Goal: Transaction & Acquisition: Purchase product/service

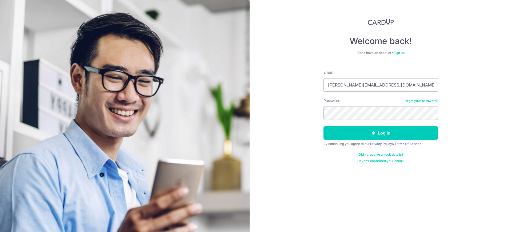
type input "[PERSON_NAME][EMAIL_ADDRESS][DOMAIN_NAME]"
click at [324, 126] on button "Log in" at bounding box center [381, 132] width 115 height 13
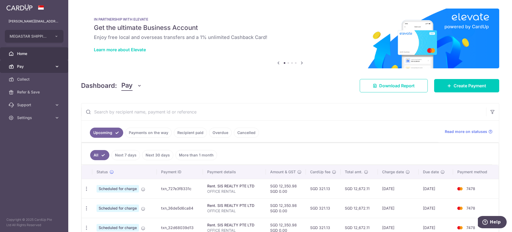
click at [57, 65] on icon at bounding box center [56, 66] width 5 height 5
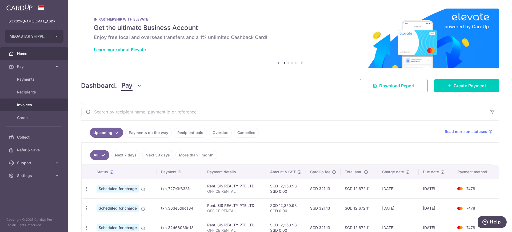
click at [31, 105] on span "Invoices" at bounding box center [34, 104] width 35 height 5
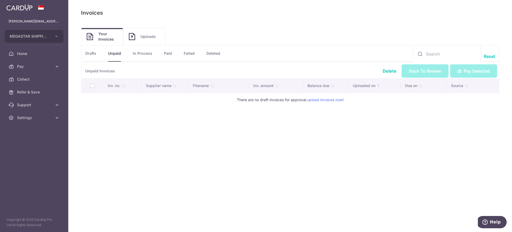
click at [174, 52] on li "Failed" at bounding box center [183, 53] width 23 height 16
click at [170, 53] on link "Paid" at bounding box center [168, 53] width 8 height 16
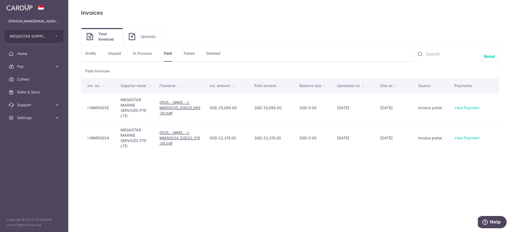
click at [137, 55] on link "In Process" at bounding box center [142, 53] width 19 height 16
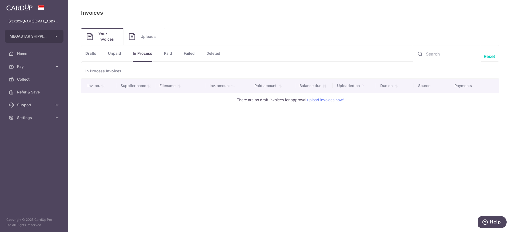
click at [169, 53] on link "Paid" at bounding box center [168, 53] width 8 height 16
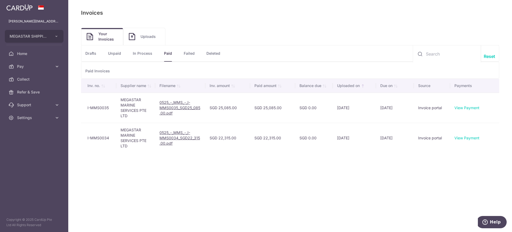
click at [147, 52] on link "In Process" at bounding box center [142, 53] width 19 height 16
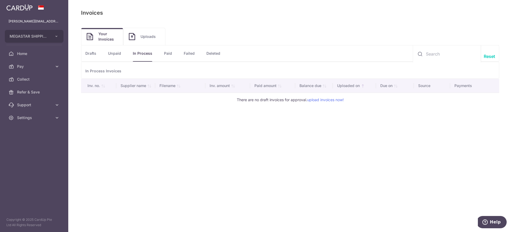
click at [93, 52] on link "Drafts" at bounding box center [90, 53] width 11 height 16
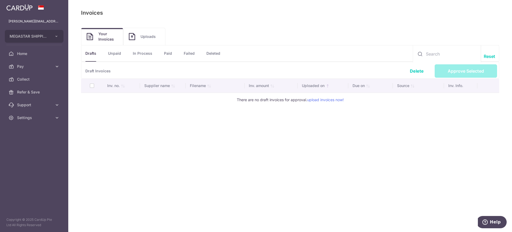
click at [120, 54] on link "Unpaid" at bounding box center [114, 53] width 13 height 16
click at [147, 54] on link "In Process" at bounding box center [142, 53] width 19 height 16
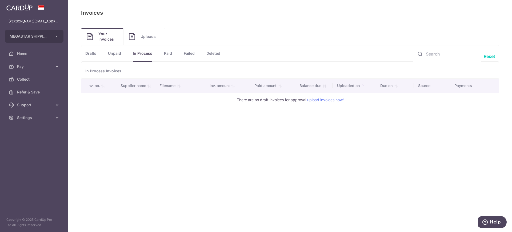
click at [169, 53] on link "Paid" at bounding box center [168, 53] width 8 height 16
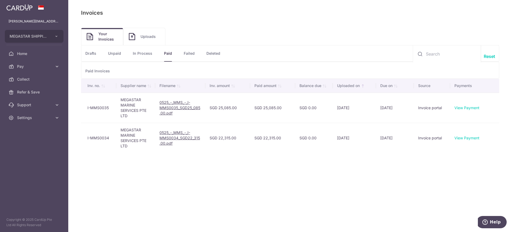
click at [193, 54] on link "Failed" at bounding box center [189, 53] width 11 height 16
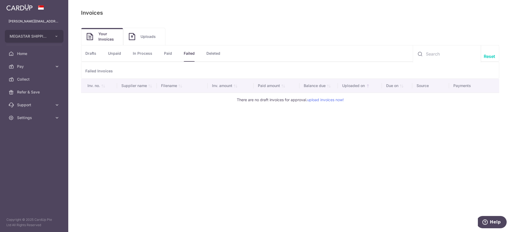
click at [211, 54] on link "Deleted" at bounding box center [213, 53] width 14 height 16
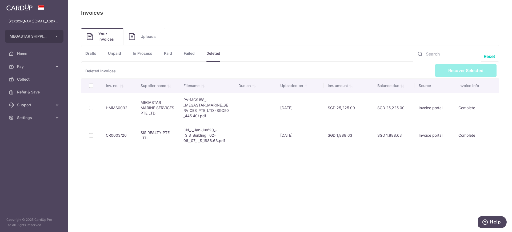
click at [93, 52] on link "Drafts" at bounding box center [90, 53] width 11 height 16
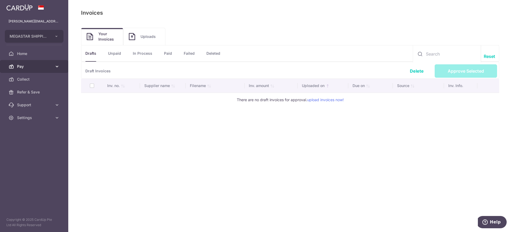
click at [58, 66] on icon at bounding box center [56, 66] width 5 height 5
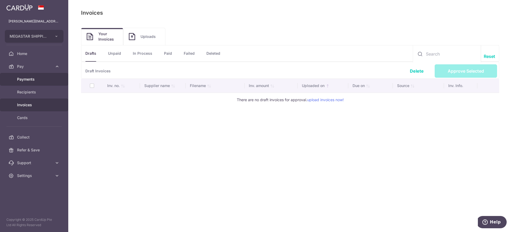
click at [38, 82] on link "Payments" at bounding box center [34, 79] width 68 height 13
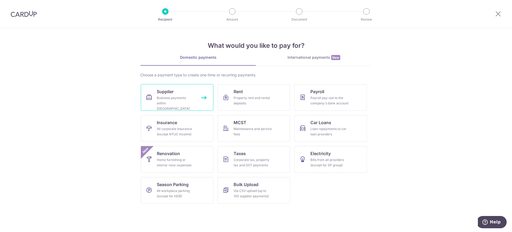
click at [188, 102] on div "Business payments within Singapore" at bounding box center [176, 103] width 38 height 16
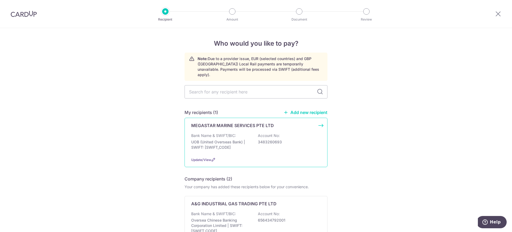
click at [236, 133] on div "Bank Name & SWIFT/BIC: UOB (United Overseas Bank) | SWIFT: UOVBSGSGXXX Account …" at bounding box center [256, 143] width 130 height 20
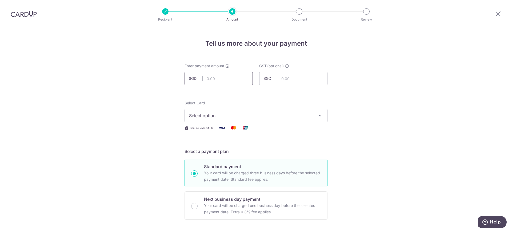
click at [235, 78] on input "text" at bounding box center [219, 78] width 68 height 13
type input "58,290.00"
click at [268, 112] on button "Select option" at bounding box center [256, 115] width 143 height 13
click at [229, 154] on span "**** 7478" at bounding box center [256, 153] width 134 height 6
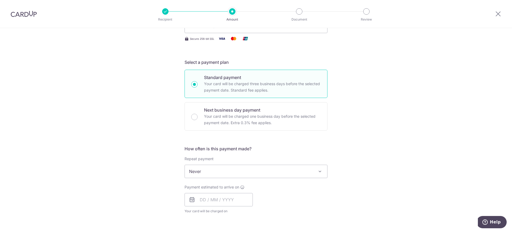
scroll to position [100, 0]
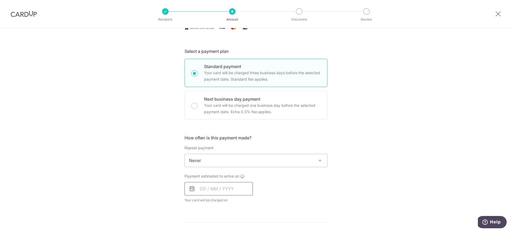
click at [233, 184] on input "text" at bounding box center [219, 188] width 68 height 13
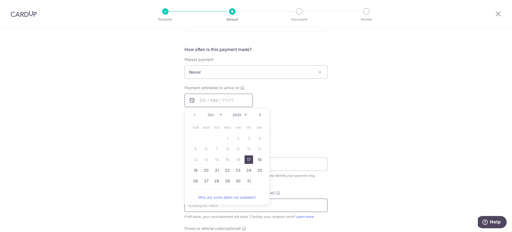
scroll to position [200, 0]
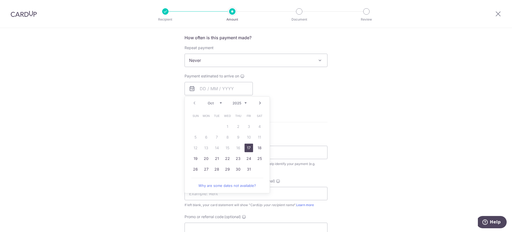
click at [257, 103] on link "Next" at bounding box center [260, 103] width 6 height 6
click at [195, 107] on div "Prev Next Oct Nov Dec 2025 2026 2027 2028 2029 2030 2031 2032 2033 2034 2035" at bounding box center [227, 103] width 85 height 13
click at [194, 104] on link "Prev" at bounding box center [194, 103] width 6 height 6
click at [323, 98] on div "Payment estimated to arrive on Prev Next Oct Nov Dec 2025 2026 2027 2028 2029 2…" at bounding box center [255, 87] width 149 height 29
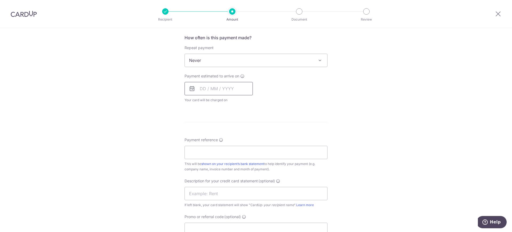
click at [235, 91] on input "text" at bounding box center [219, 88] width 68 height 13
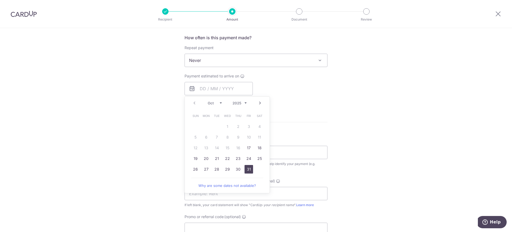
click at [248, 169] on link "31" at bounding box center [249, 169] width 9 height 9
type input "31/10/2025"
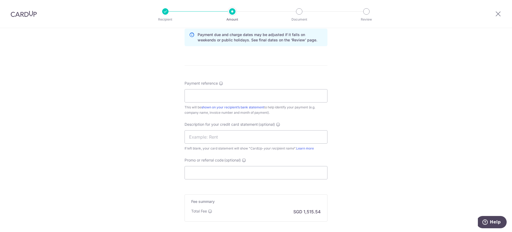
scroll to position [267, 0]
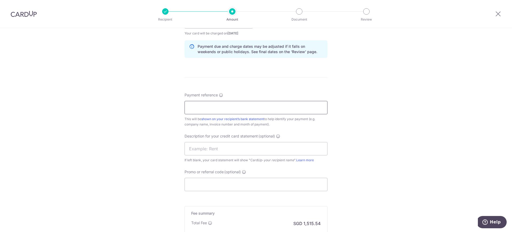
click at [249, 109] on input "Payment reference" at bounding box center [256, 107] width 143 height 13
click at [197, 107] on input "JUL'25 INVOICES" at bounding box center [256, 107] width 143 height 13
drag, startPoint x: 233, startPoint y: 110, endPoint x: 177, endPoint y: 102, distance: 56.0
click at [177, 102] on div "Tell us more about your payment Enter payment amount SGD 58,290.00 58290.00 GST…" at bounding box center [256, 31] width 512 height 540
click at [202, 108] on input "JUL25 INVOICES" at bounding box center [256, 107] width 143 height 13
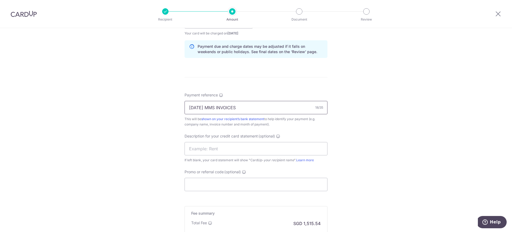
drag, startPoint x: 240, startPoint y: 109, endPoint x: 164, endPoint y: 100, distance: 76.3
click at [164, 100] on div "Tell us more about your payment Enter payment amount SGD 58,290.00 58290.00 GST…" at bounding box center [256, 31] width 512 height 540
type input "JUL25 MMS INVOICES"
click at [212, 146] on input "text" at bounding box center [256, 148] width 143 height 13
paste input "JUL25 MMS INVOI"
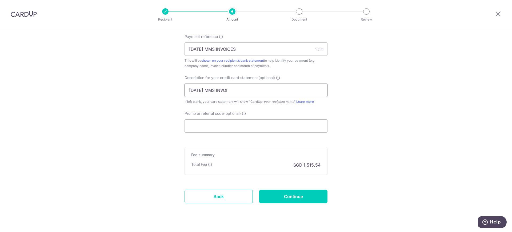
scroll to position [336, 0]
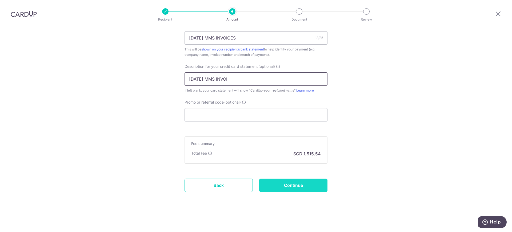
type input "JUL25 MMS INVOI"
click at [321, 186] on input "Continue" at bounding box center [293, 184] width 68 height 13
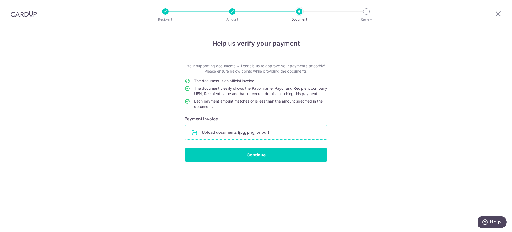
click at [254, 136] on input "file" at bounding box center [256, 132] width 142 height 14
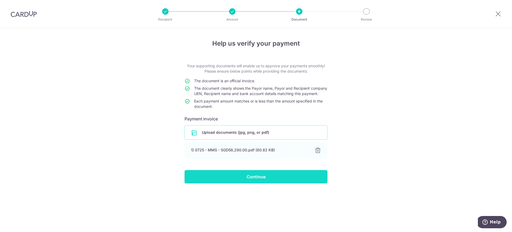
click at [267, 182] on input "Continue" at bounding box center [256, 176] width 143 height 13
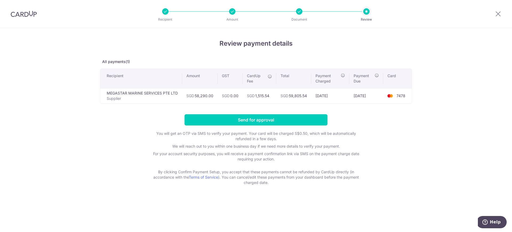
click at [461, 23] on header "Recipient Amount Document Review" at bounding box center [256, 14] width 512 height 28
click at [265, 120] on input "Send for approval" at bounding box center [256, 119] width 143 height 11
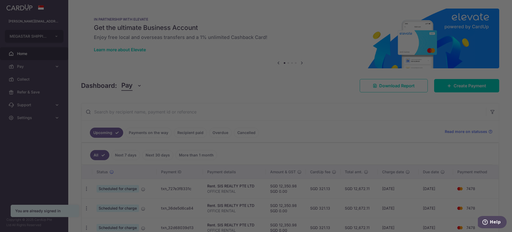
click at [147, 134] on div at bounding box center [258, 117] width 517 height 234
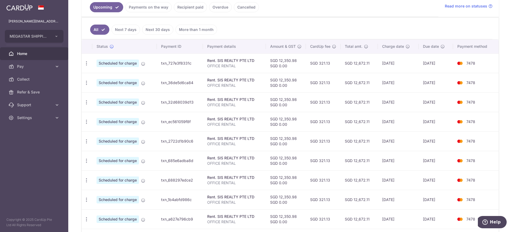
scroll to position [47, 0]
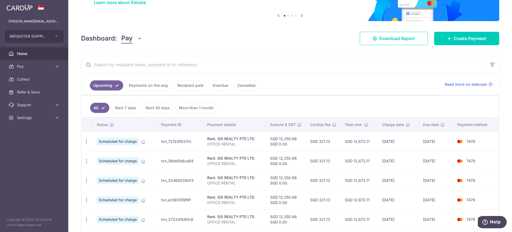
click at [139, 86] on link "Payments on the way" at bounding box center [148, 85] width 46 height 10
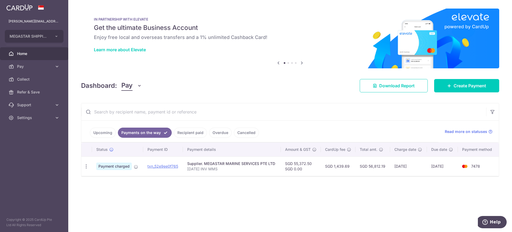
click at [105, 134] on link "Upcoming" at bounding box center [103, 133] width 26 height 10
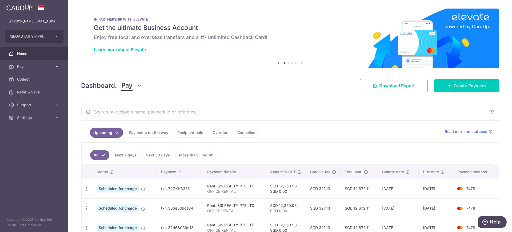
click at [183, 131] on link "Recipient paid" at bounding box center [190, 133] width 33 height 10
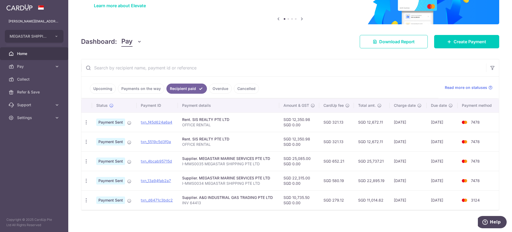
scroll to position [48, 0]
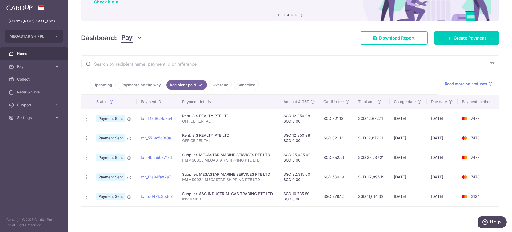
click at [140, 85] on link "Payments on the way" at bounding box center [141, 85] width 46 height 10
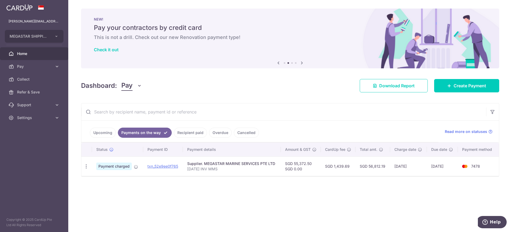
click at [112, 132] on link "Upcoming" at bounding box center [103, 133] width 26 height 10
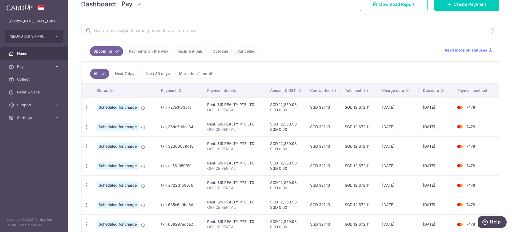
scroll to position [33, 0]
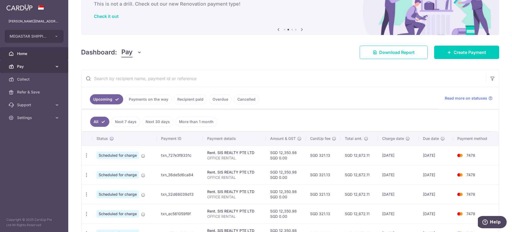
click at [37, 65] on span "Pay" at bounding box center [34, 66] width 35 height 5
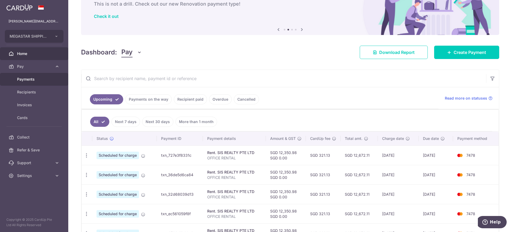
click at [41, 78] on span "Payments" at bounding box center [34, 79] width 35 height 5
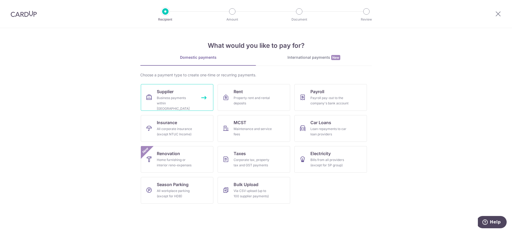
click at [189, 94] on link "Supplier Business payments within [GEOGRAPHIC_DATA]" at bounding box center [177, 97] width 73 height 27
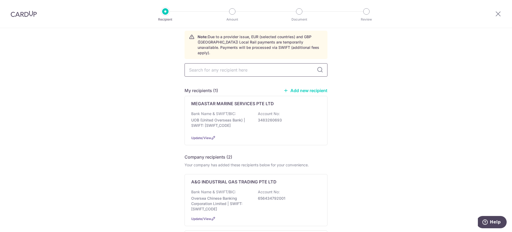
scroll to position [33, 0]
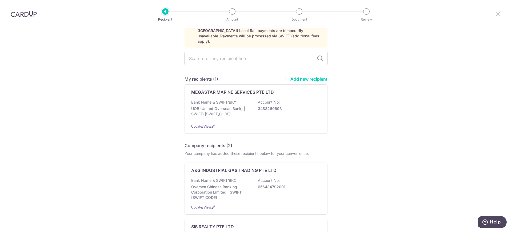
drag, startPoint x: 496, startPoint y: 13, endPoint x: 493, endPoint y: 14, distance: 3.5
click at [496, 13] on icon at bounding box center [498, 13] width 6 height 7
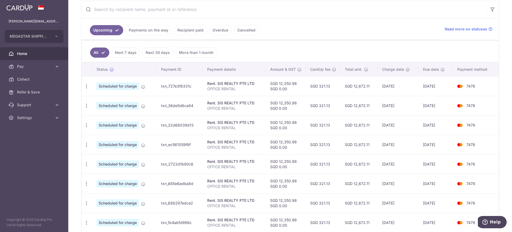
scroll to position [100, 0]
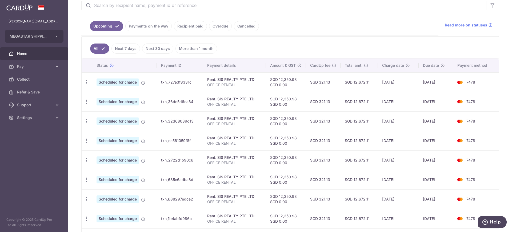
click at [147, 26] on link "Payments on the way" at bounding box center [148, 26] width 46 height 10
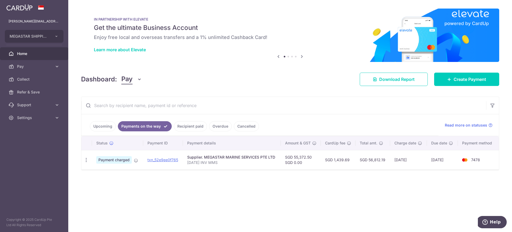
click at [190, 126] on link "Recipient paid" at bounding box center [190, 126] width 33 height 10
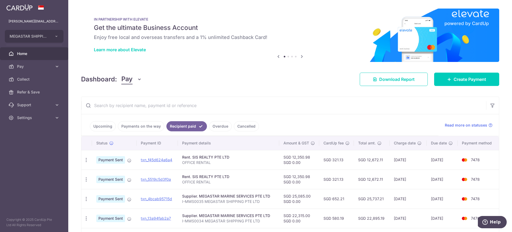
click at [112, 125] on link "Upcoming" at bounding box center [103, 126] width 26 height 10
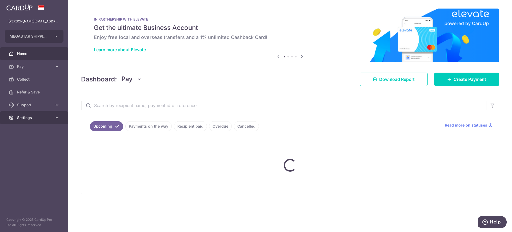
click at [38, 116] on span "Settings" at bounding box center [34, 117] width 35 height 5
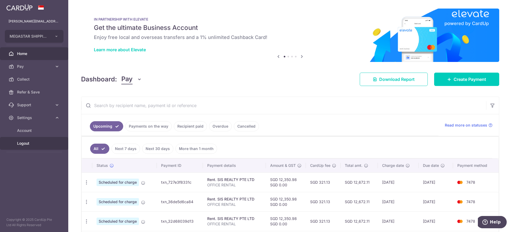
click at [25, 145] on span "Logout" at bounding box center [34, 143] width 35 height 5
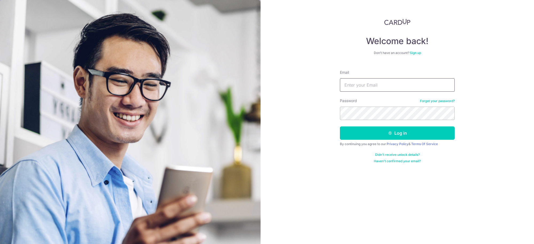
click at [376, 85] on input "Email" at bounding box center [397, 84] width 115 height 13
type input "[PERSON_NAME][EMAIL_ADDRESS][DOMAIN_NAME]"
click at [340, 126] on button "Log in" at bounding box center [397, 132] width 115 height 13
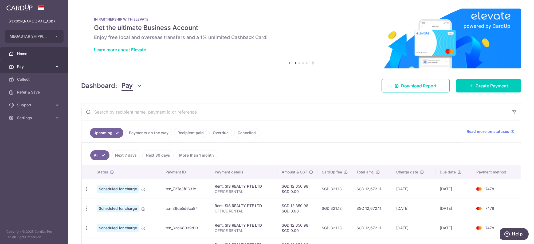
click at [41, 67] on span "Pay" at bounding box center [34, 66] width 35 height 5
click at [23, 67] on span "Pay" at bounding box center [34, 66] width 35 height 5
click at [57, 67] on icon at bounding box center [56, 66] width 5 height 5
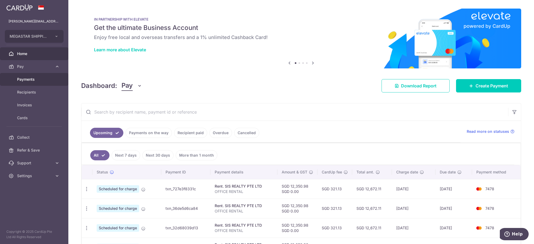
click at [25, 79] on span "Payments" at bounding box center [34, 79] width 35 height 5
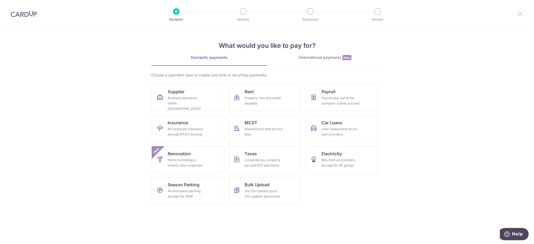
click at [518, 12] on icon at bounding box center [519, 13] width 6 height 7
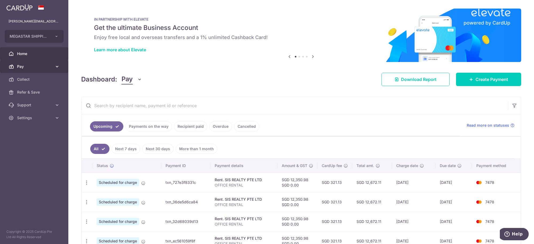
click at [27, 62] on link "Pay" at bounding box center [34, 66] width 68 height 13
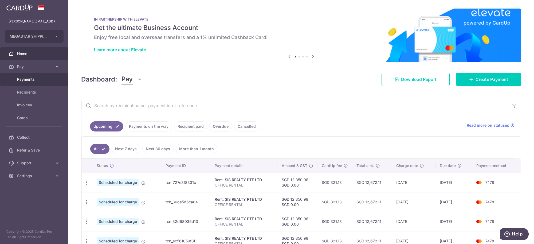
click at [25, 79] on span "Payments" at bounding box center [34, 79] width 35 height 5
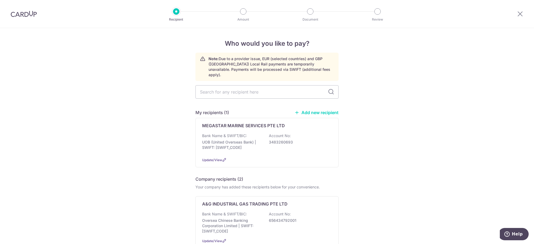
click at [243, 133] on p "Bank Name & SWIFT/BIC:" at bounding box center [224, 135] width 45 height 5
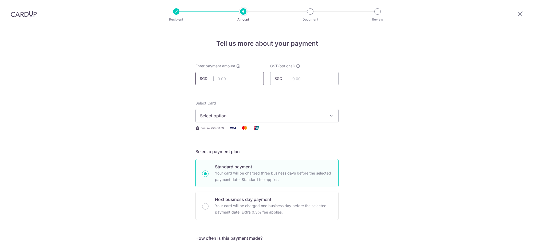
click at [237, 78] on input "text" at bounding box center [229, 78] width 68 height 13
type input "58,290.00"
click at [256, 114] on span "Select option" at bounding box center [262, 115] width 124 height 6
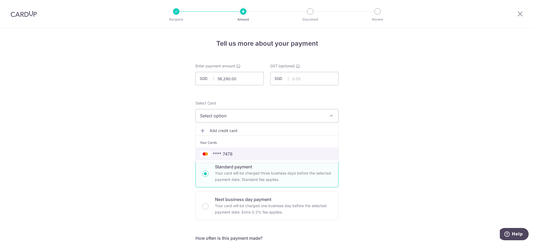
click at [222, 149] on link "**** 7478" at bounding box center [267, 153] width 142 height 13
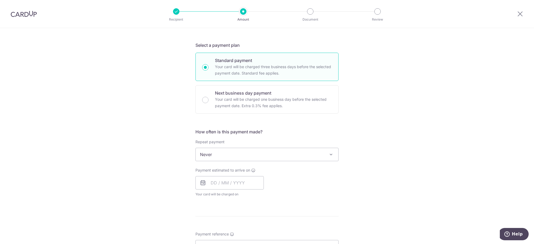
scroll to position [107, 0]
click at [254, 188] on input "text" at bounding box center [229, 181] width 68 height 13
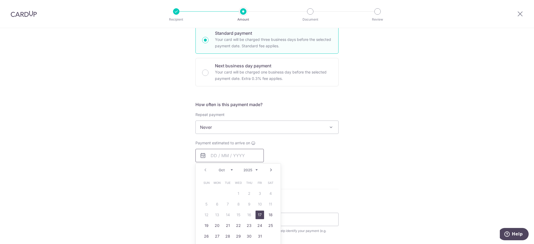
scroll to position [134, 0]
click at [257, 236] on link "31" at bounding box center [259, 235] width 9 height 9
type input "[DATE]"
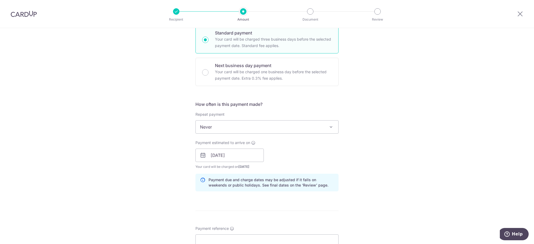
click at [346, 148] on div "Tell us more about your payment Enter payment amount SGD 58,290.00 58290.00 GST…" at bounding box center [267, 164] width 534 height 540
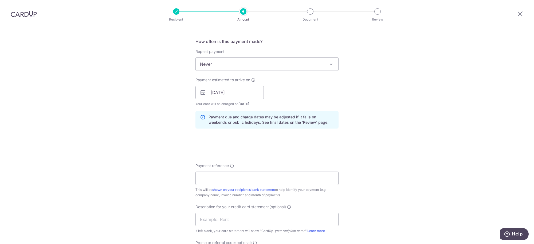
scroll to position [197, 0]
click at [237, 179] on input "Payment reference" at bounding box center [266, 177] width 143 height 13
type input "j"
type input "U"
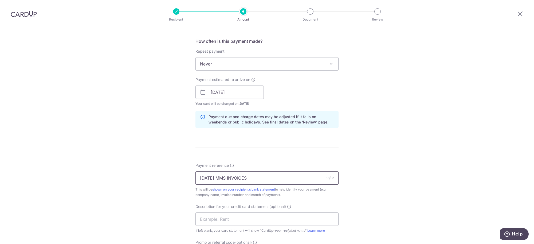
drag, startPoint x: 256, startPoint y: 180, endPoint x: 180, endPoint y: 178, distance: 75.8
click at [180, 178] on div "Tell us more about your payment Enter payment amount SGD 58,290.00 58290.00 GST…" at bounding box center [267, 101] width 534 height 540
type input "JUL25 MMS INVOICES"
click at [224, 217] on input "text" at bounding box center [266, 218] width 143 height 13
paste input "JUL25 MMS INVOI"
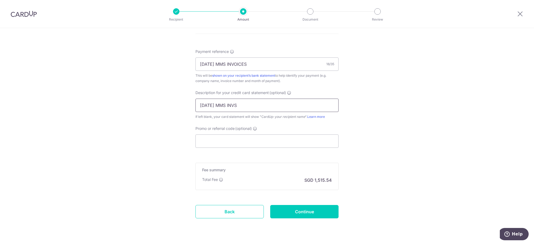
scroll to position [325, 0]
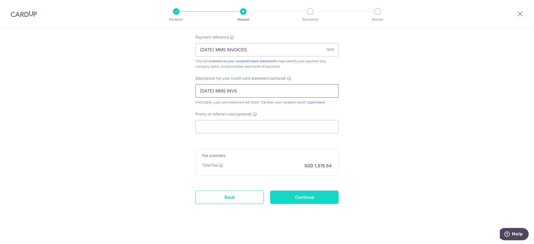
type input "JUL25 MMS INVS"
click at [309, 193] on input "Continue" at bounding box center [304, 196] width 68 height 13
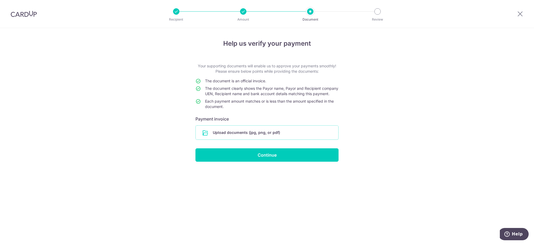
click at [281, 136] on input "file" at bounding box center [267, 132] width 142 height 14
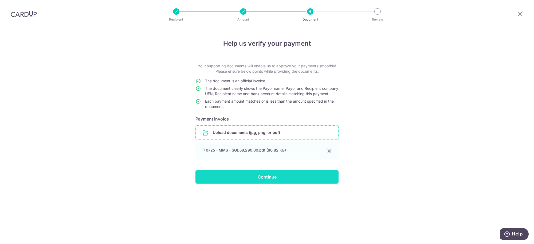
click at [308, 180] on input "Continue" at bounding box center [266, 176] width 143 height 13
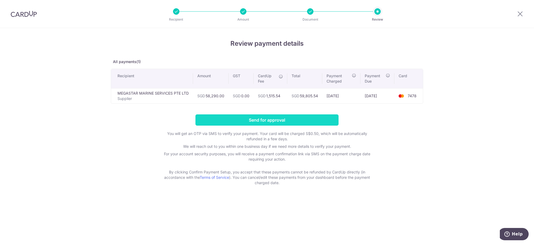
click at [295, 120] on input "Send for approval" at bounding box center [266, 119] width 143 height 11
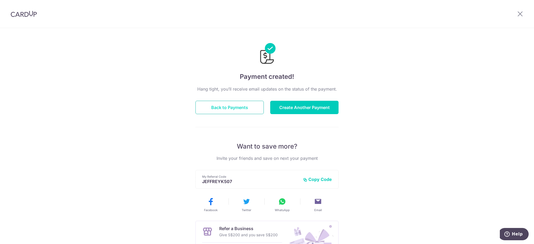
click at [244, 108] on button "Back to Payments" at bounding box center [229, 107] width 68 height 13
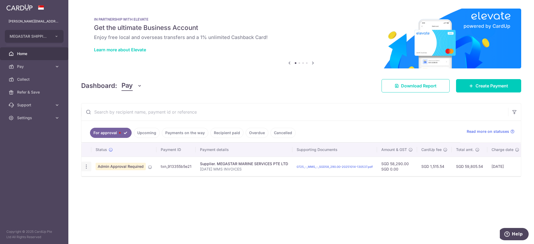
click at [86, 167] on icon "button" at bounding box center [86, 167] width 6 height 6
click at [205, 74] on div "× Pause Schedule Pause all future payments in this series Pause just this one p…" at bounding box center [300, 122] width 465 height 244
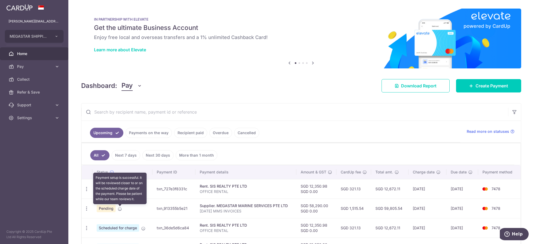
click at [121, 209] on icon at bounding box center [120, 208] width 4 height 4
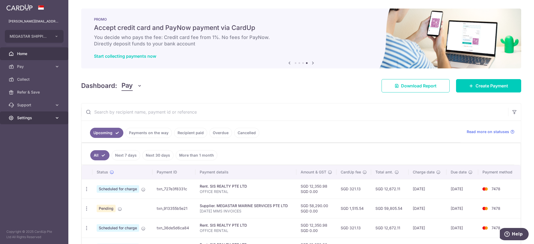
click at [27, 119] on span "Settings" at bounding box center [34, 117] width 35 height 5
click at [33, 142] on span "Logout" at bounding box center [34, 143] width 35 height 5
